Goal: Communication & Community: Connect with others

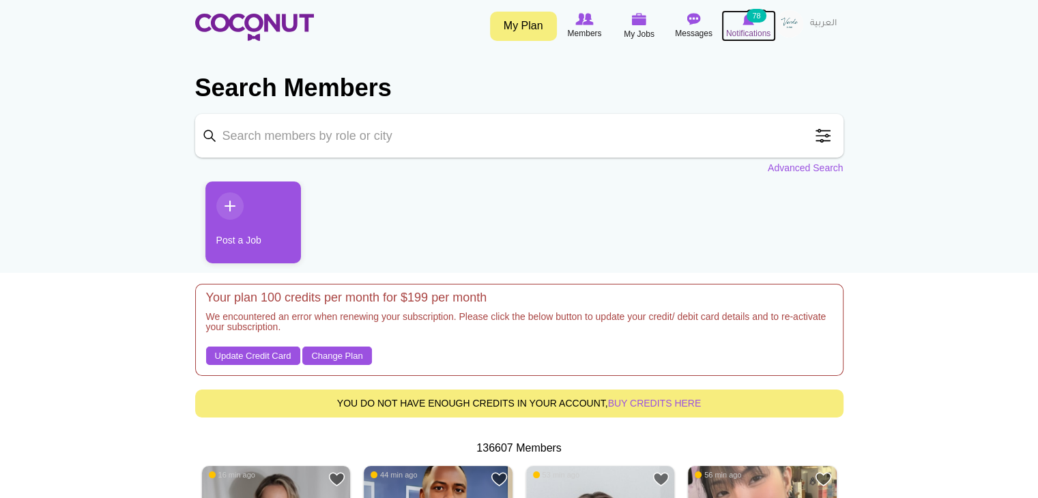
click at [749, 37] on span "Notifications" at bounding box center [748, 34] width 44 height 14
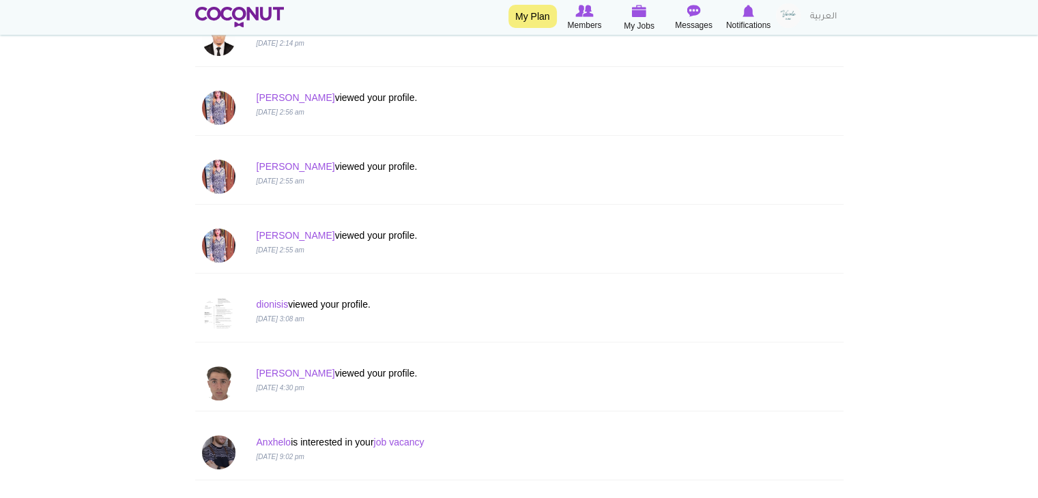
scroll to position [205, 0]
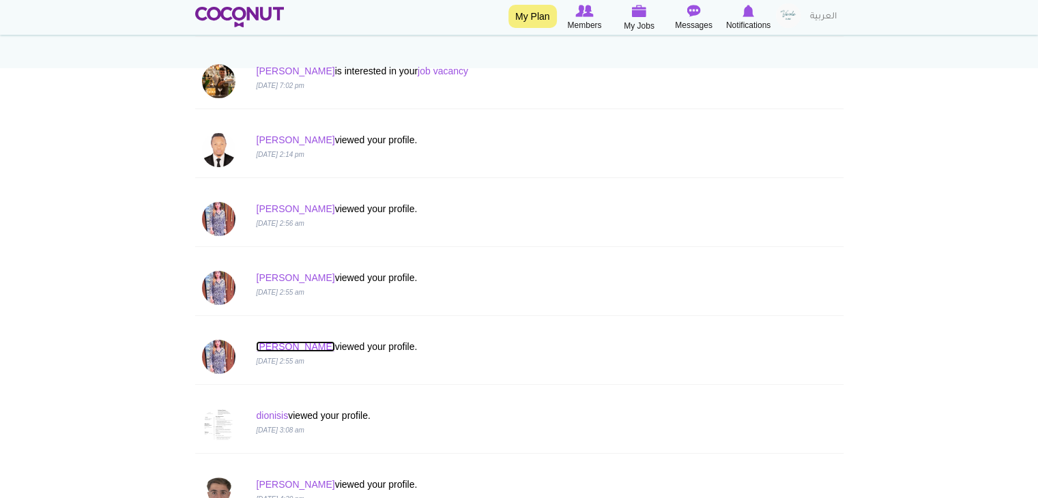
click at [270, 345] on link "Sharmila" at bounding box center [295, 346] width 78 height 11
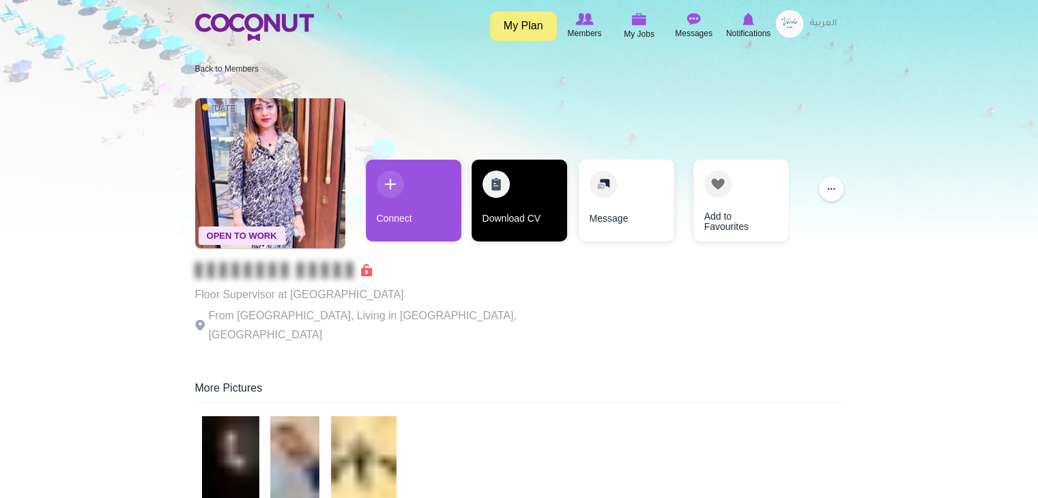
click at [520, 202] on link "Download CV" at bounding box center [520, 201] width 96 height 82
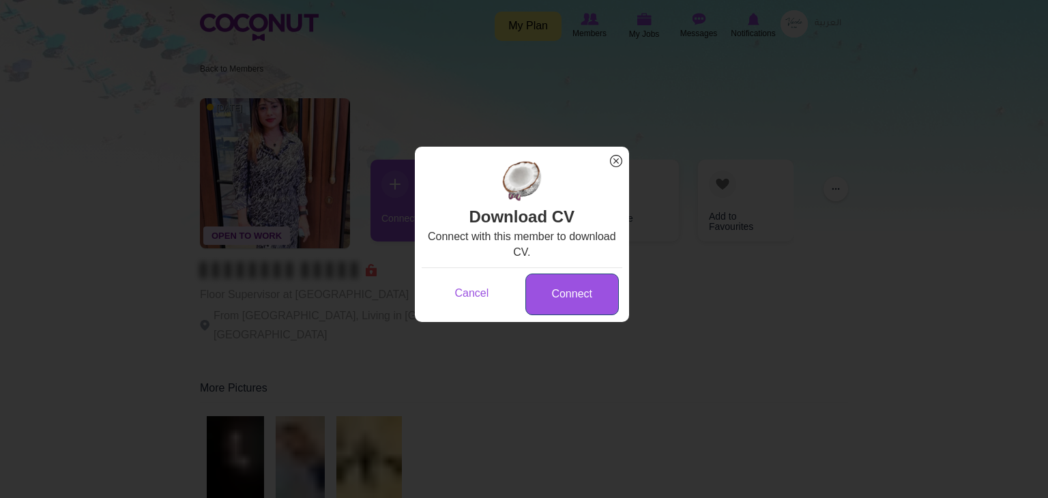
click at [573, 295] on link "Connect" at bounding box center [571, 295] width 93 height 42
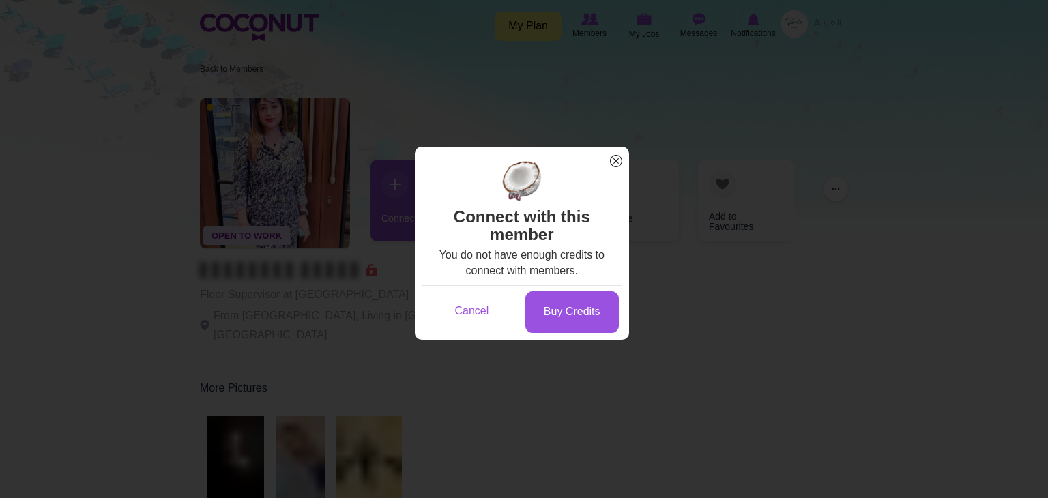
click at [614, 159] on span "x" at bounding box center [616, 161] width 18 height 18
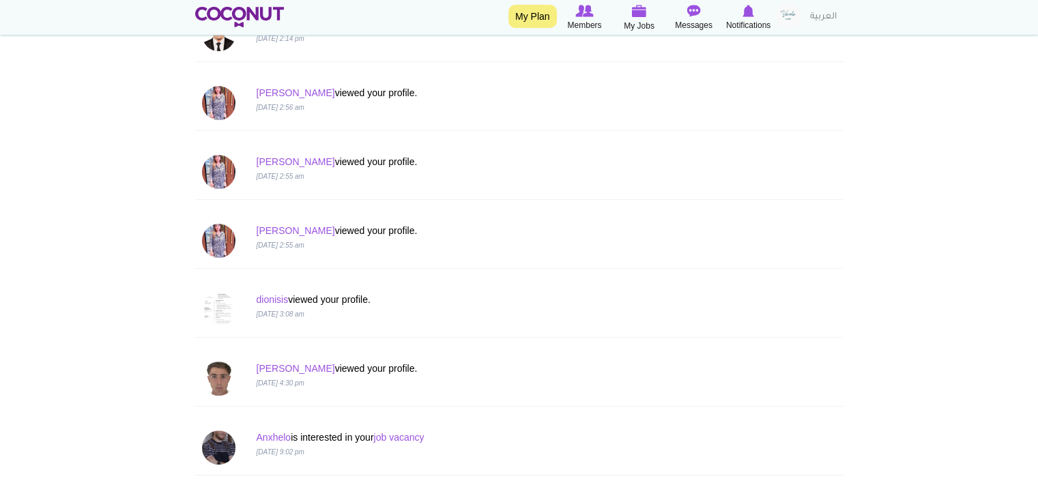
scroll to position [341, 0]
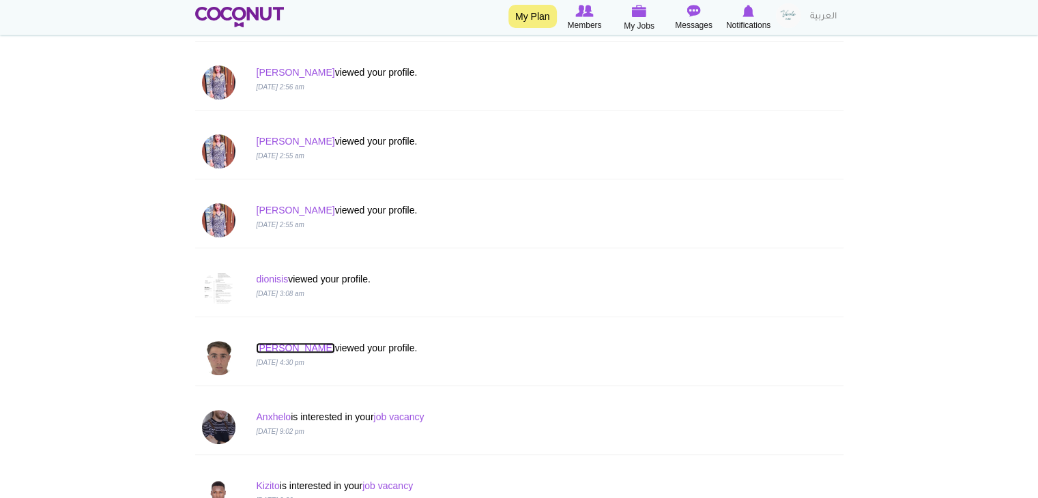
click at [288, 345] on link "Alessandro" at bounding box center [295, 348] width 78 height 11
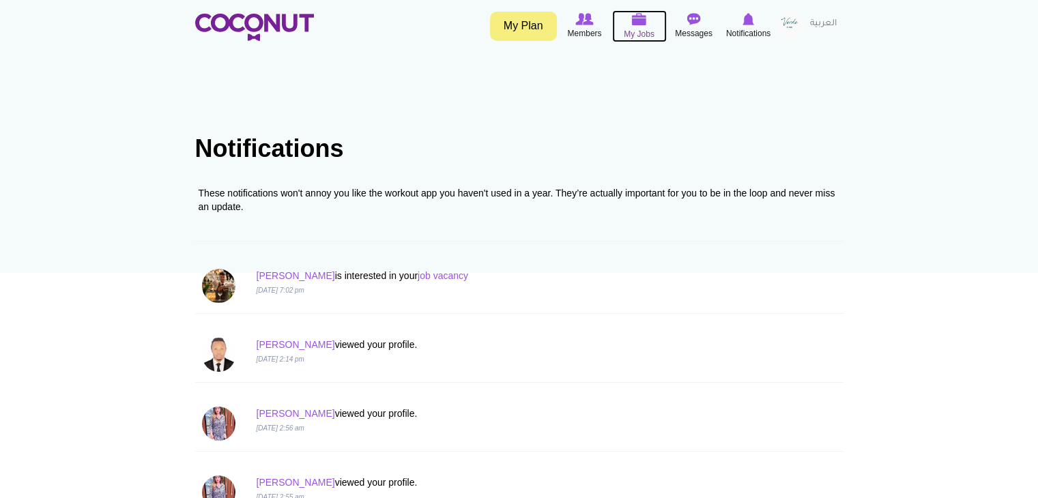
click at [631, 30] on span "My Jobs" at bounding box center [639, 34] width 31 height 14
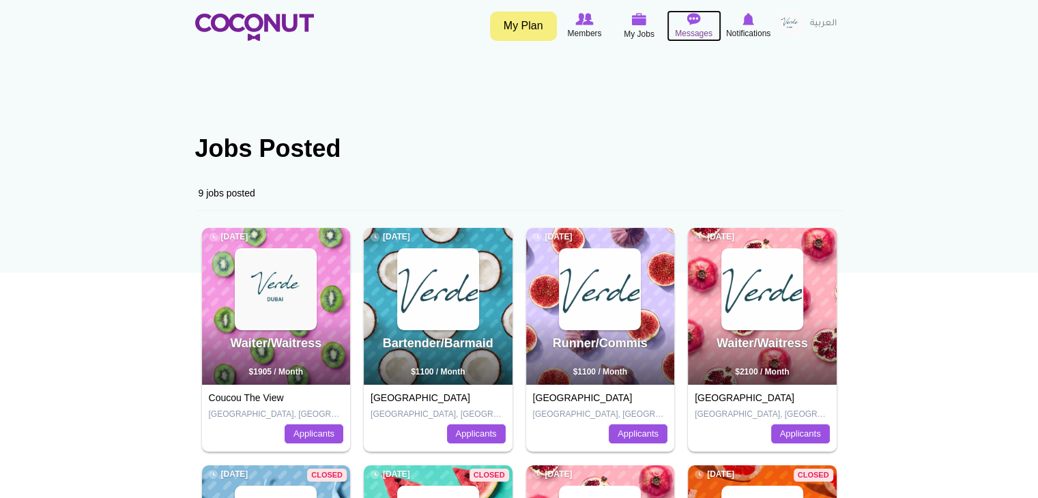
click at [692, 33] on span "Messages" at bounding box center [694, 34] width 38 height 14
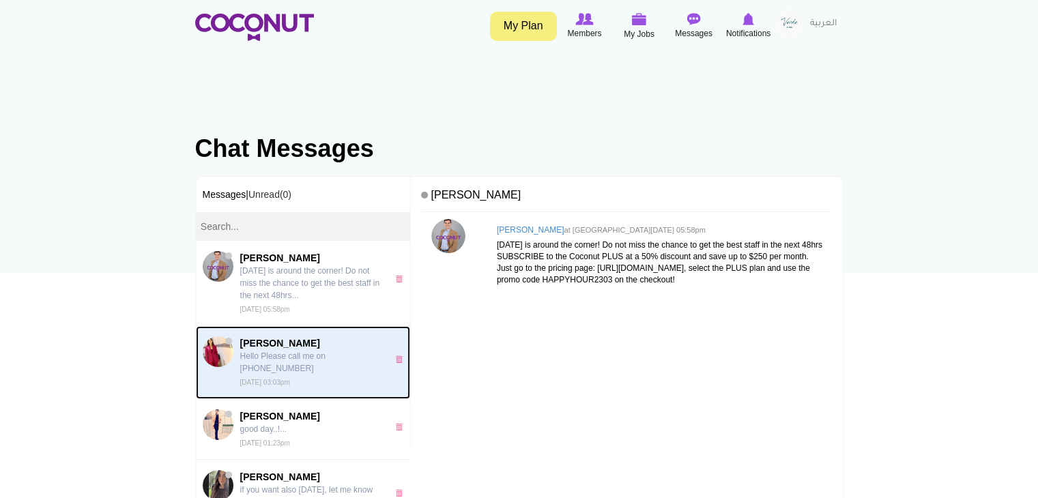
click at [278, 342] on span "[PERSON_NAME]" at bounding box center [310, 343] width 141 height 14
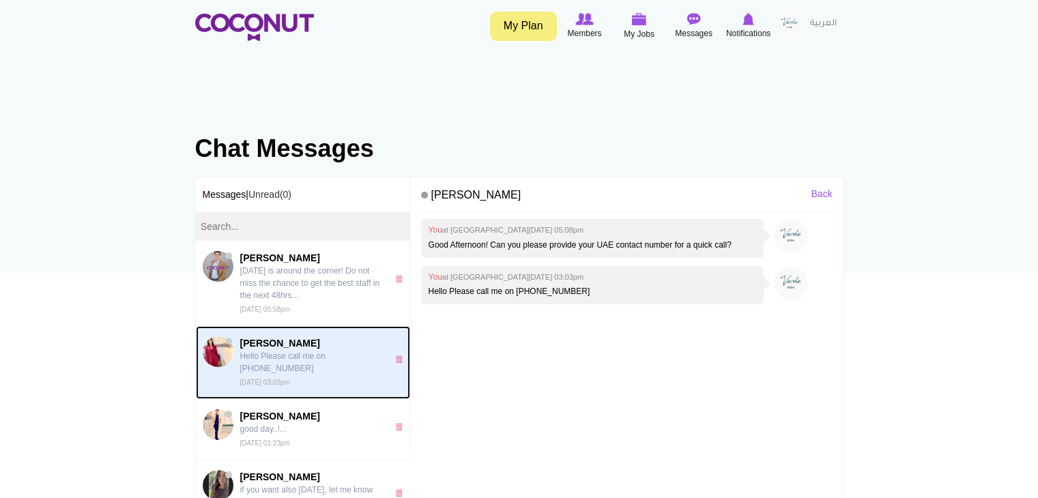
click at [220, 353] on img at bounding box center [218, 351] width 31 height 31
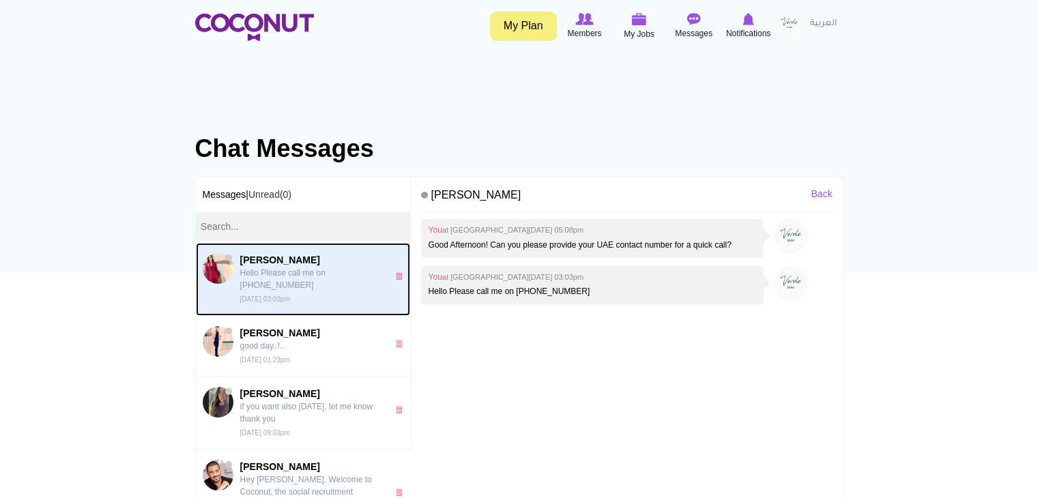
click at [283, 268] on p "Hello Please call me on [PHONE_NUMBER]" at bounding box center [310, 279] width 141 height 25
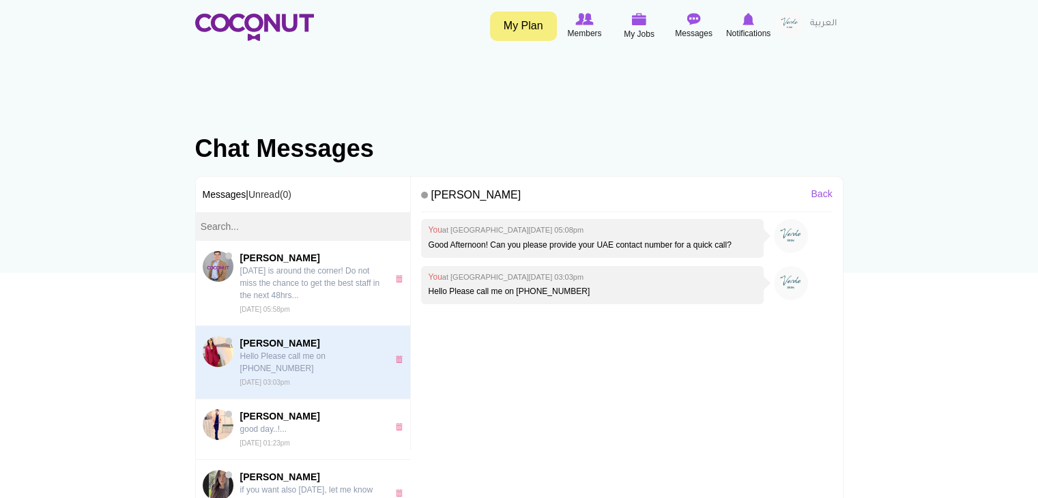
click at [570, 136] on h1 "Chat Messages" at bounding box center [519, 148] width 648 height 27
